Goal: Task Accomplishment & Management: Manage account settings

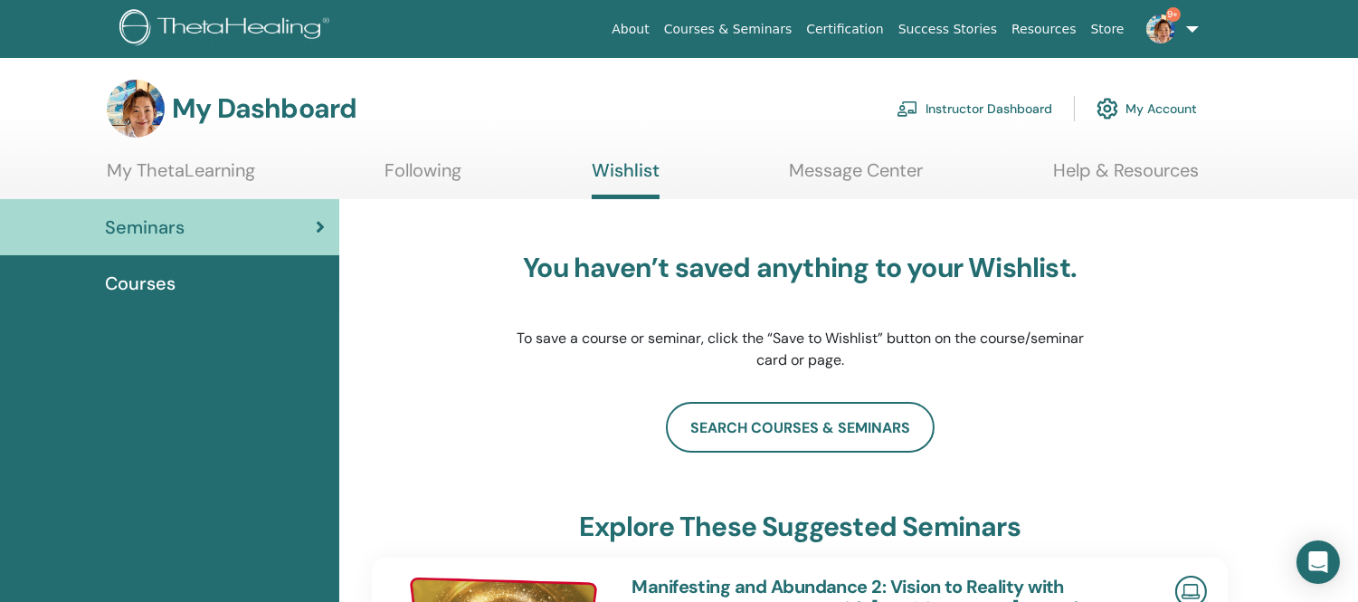
click at [954, 107] on link "Instructor Dashboard" at bounding box center [974, 109] width 156 height 40
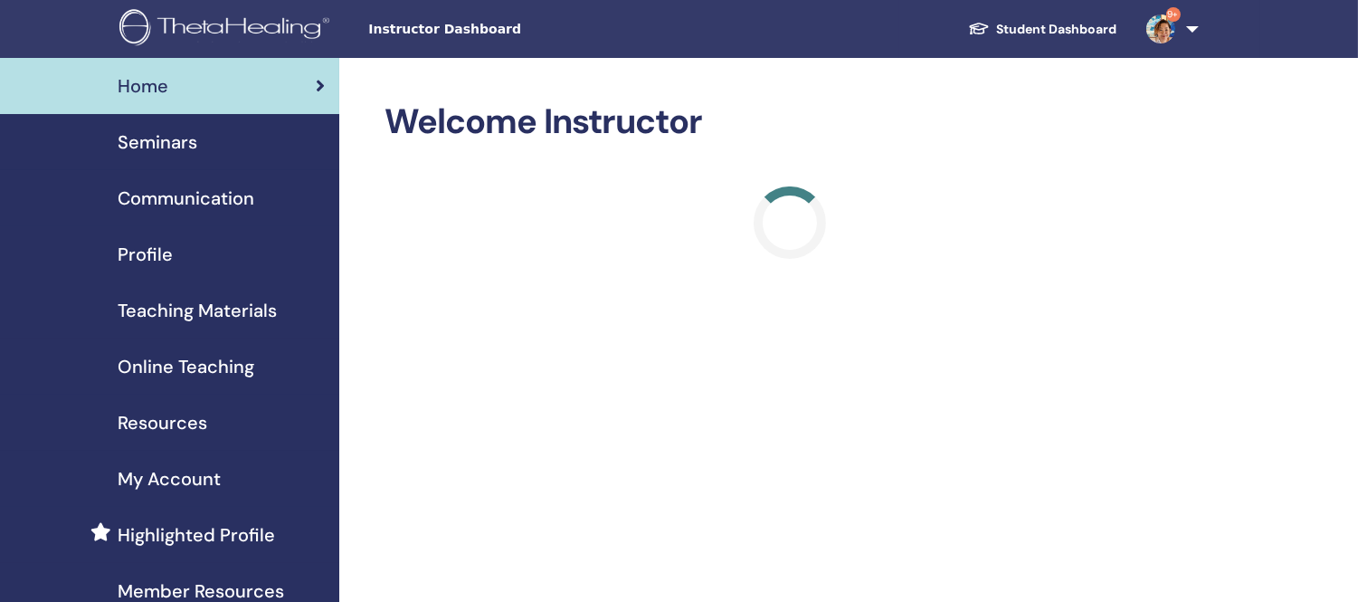
click at [175, 143] on span "Seminars" at bounding box center [158, 141] width 80 height 27
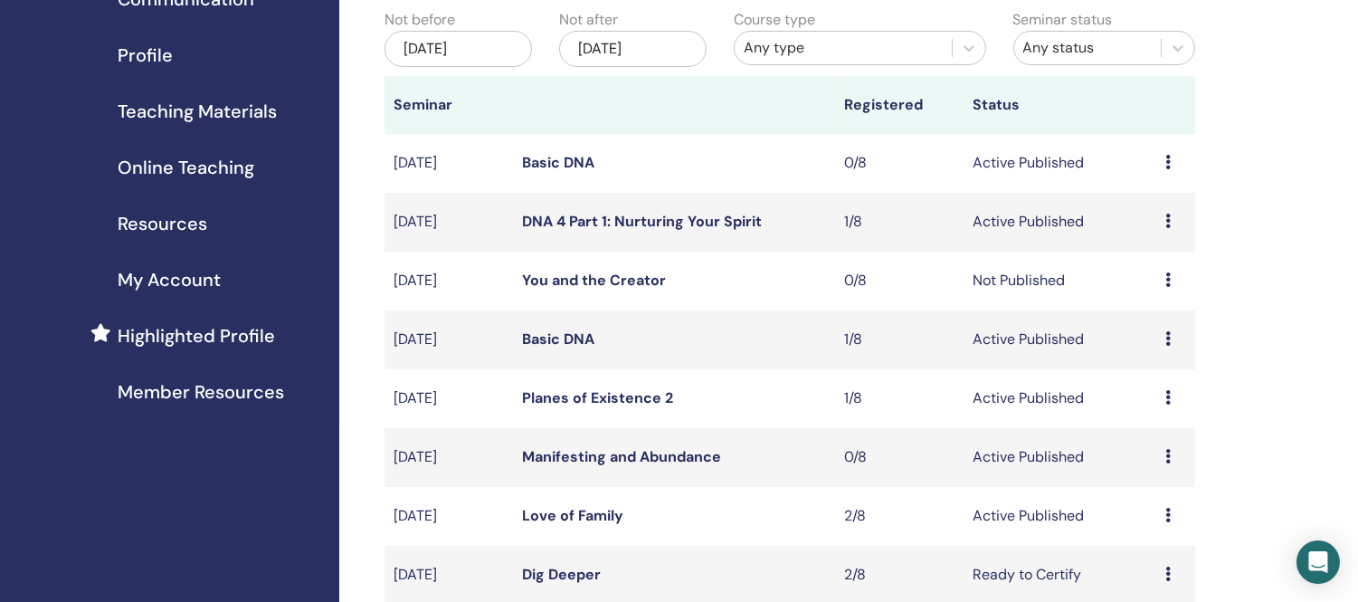
scroll to position [201, 0]
click at [586, 275] on link "You and the Creator" at bounding box center [594, 278] width 144 height 19
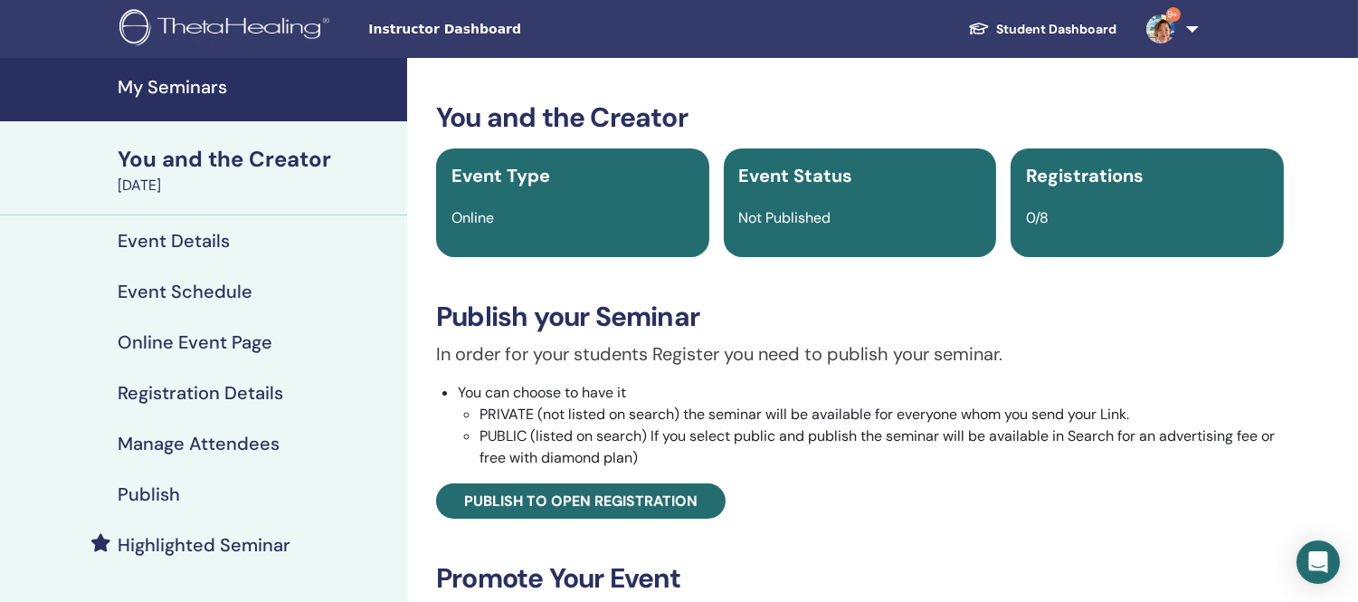
click at [179, 237] on h4 "Event Details" at bounding box center [174, 241] width 112 height 22
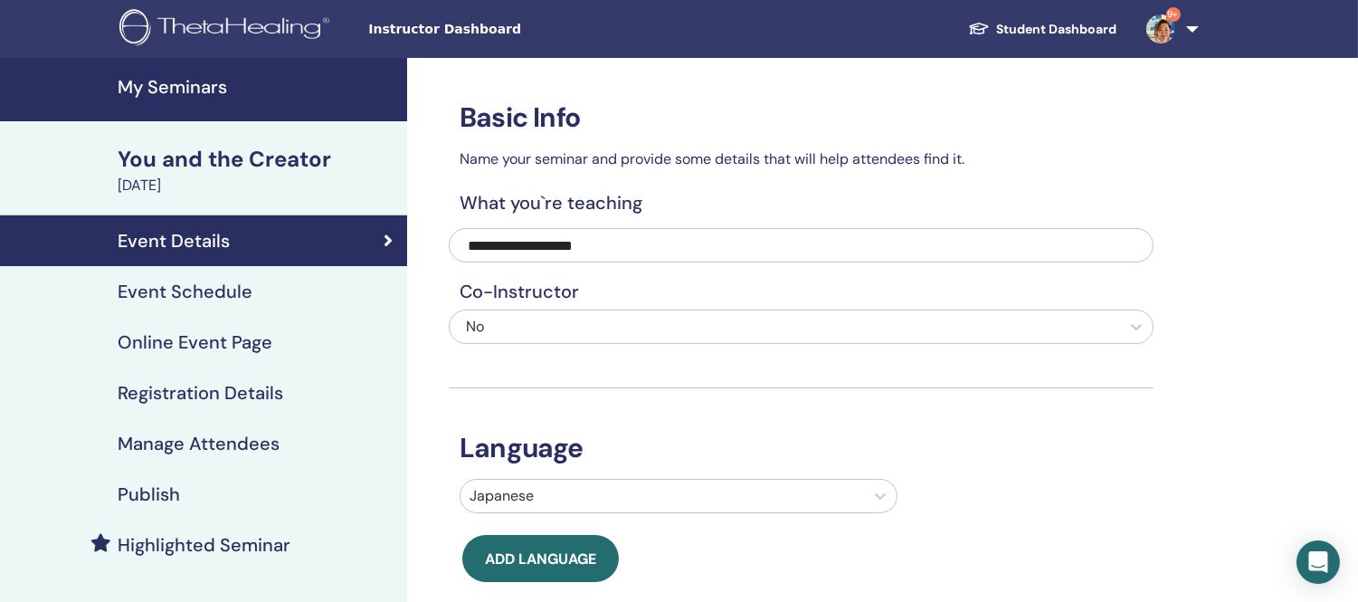
click at [204, 291] on h4 "Event Schedule" at bounding box center [185, 291] width 135 height 22
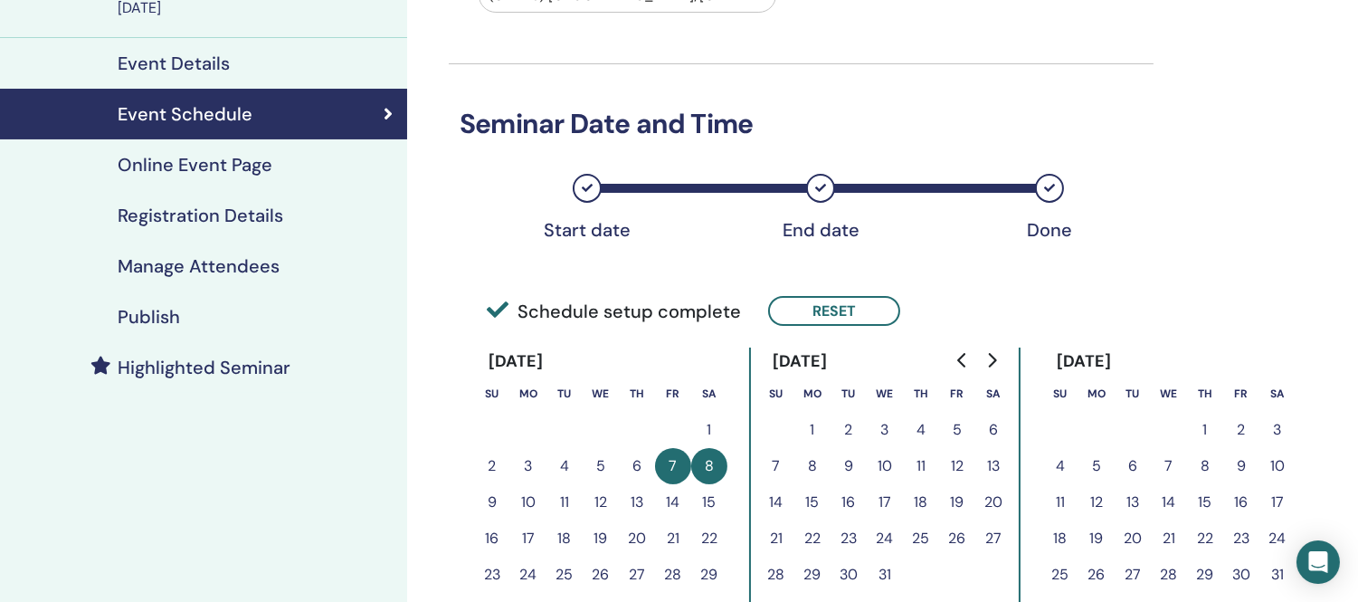
scroll to position [100, 0]
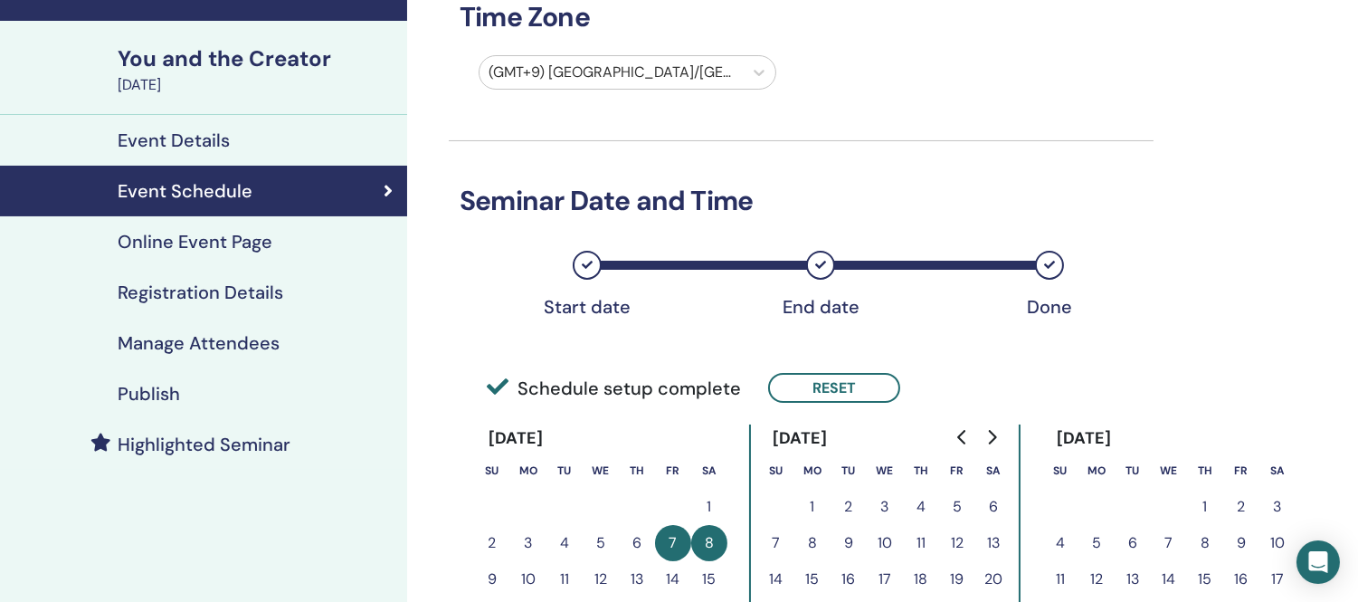
click at [142, 393] on h4 "Publish" at bounding box center [149, 394] width 62 height 22
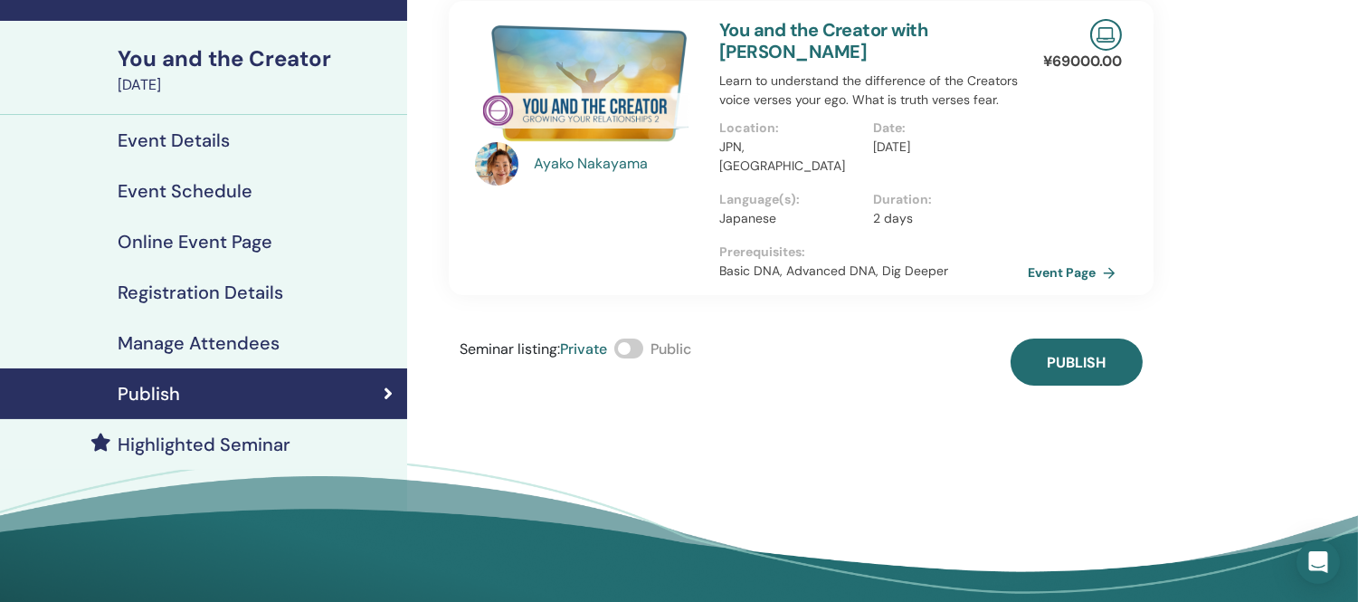
click at [639, 338] on span at bounding box center [628, 348] width 29 height 20
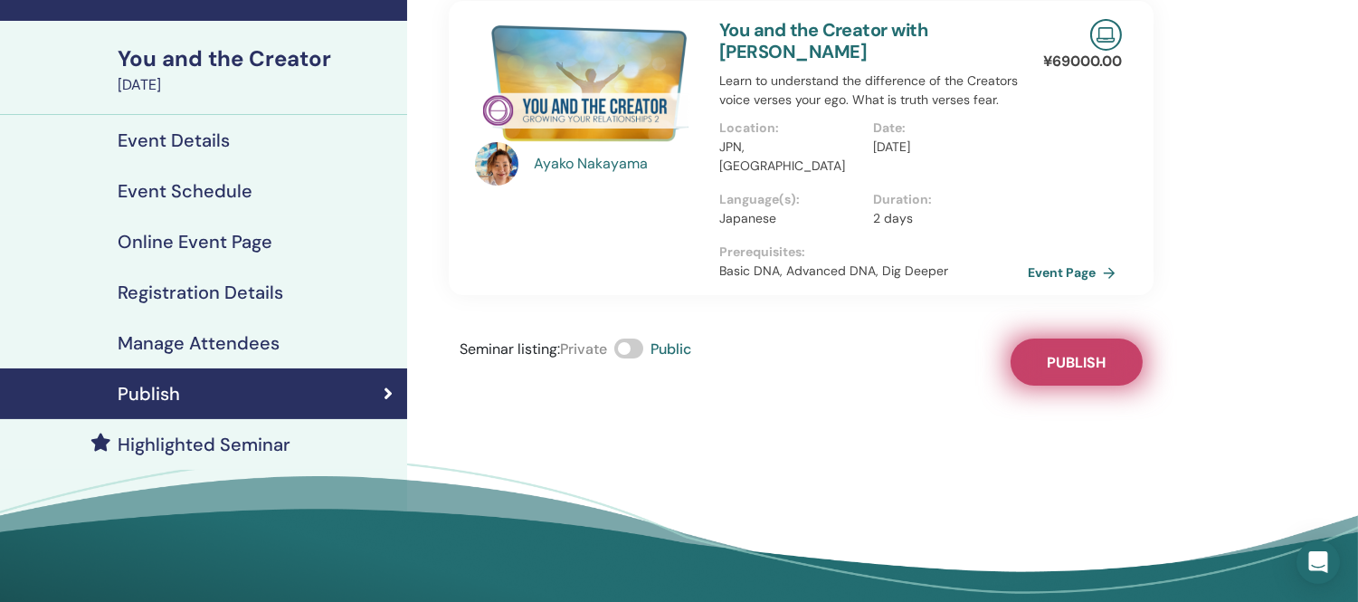
click at [1089, 353] on span "Publish" at bounding box center [1076, 362] width 59 height 19
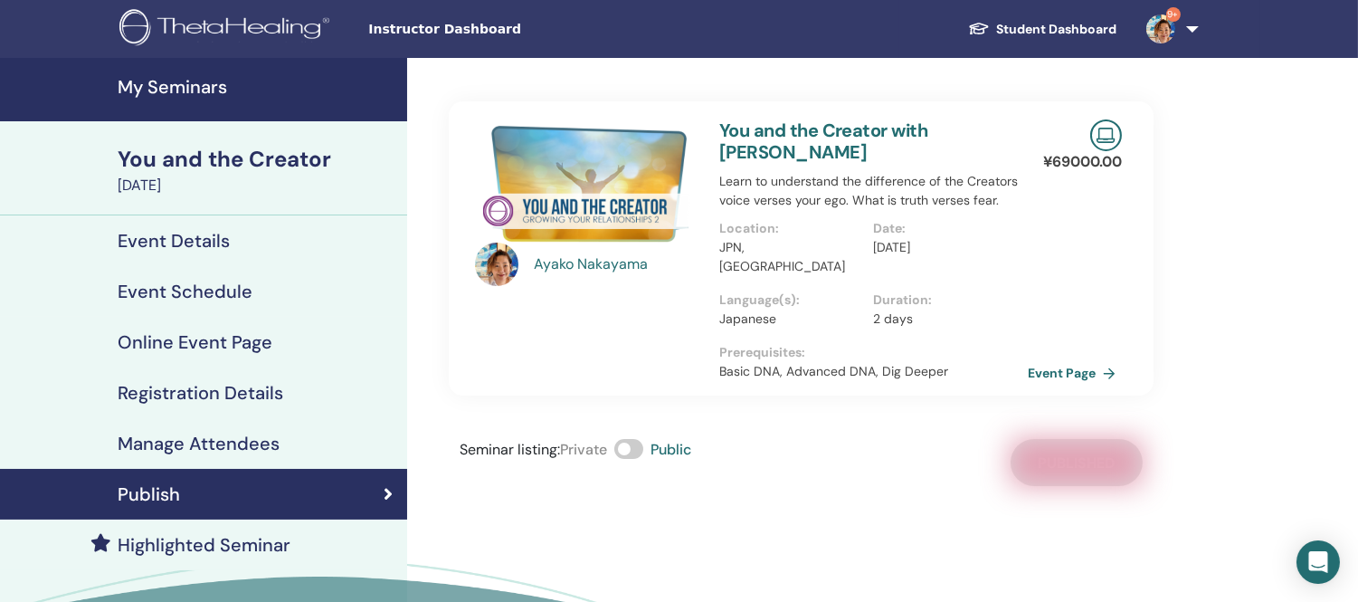
click at [170, 81] on h4 "My Seminars" at bounding box center [257, 87] width 279 height 22
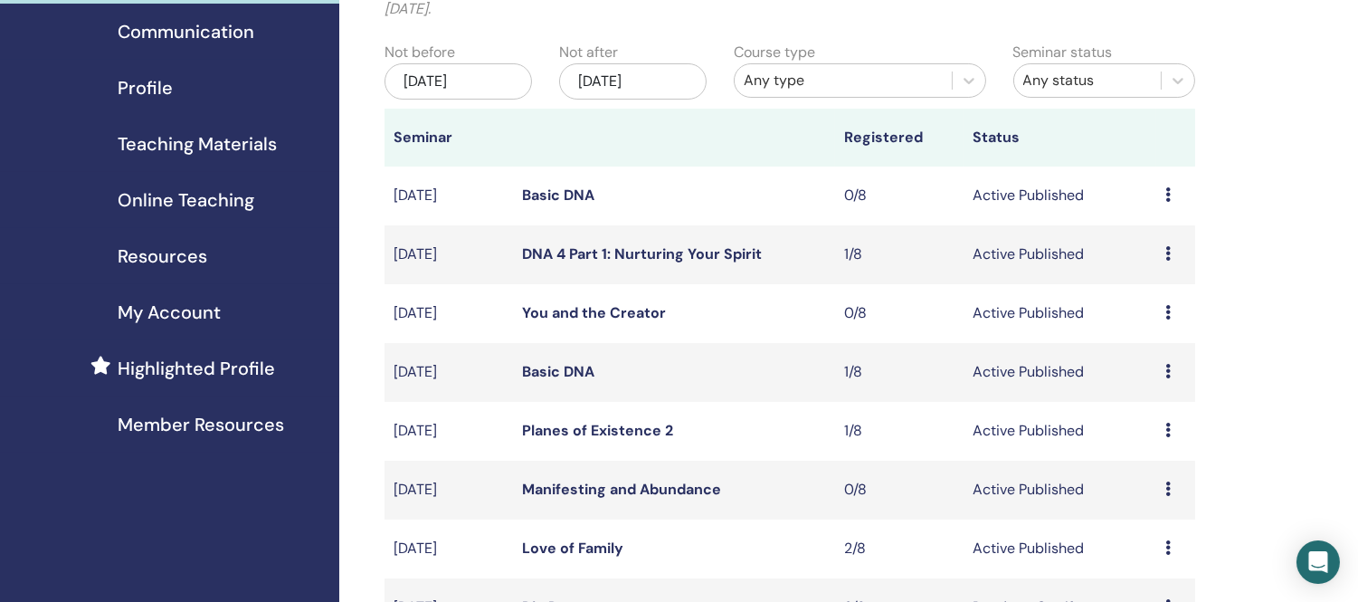
scroll to position [201, 0]
